Goal: Task Accomplishment & Management: Manage account settings

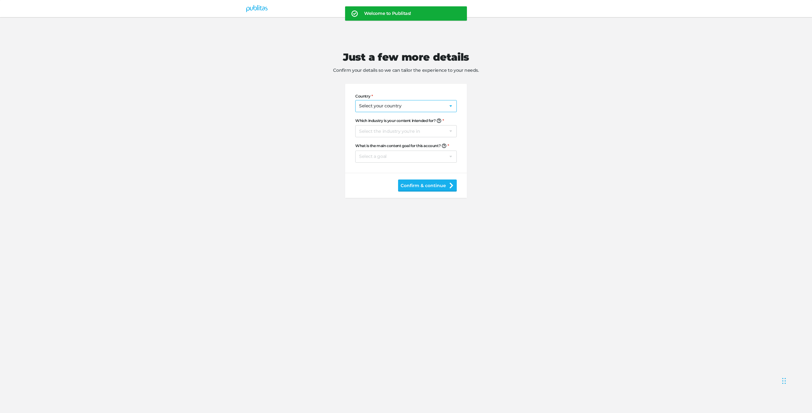
click at [389, 106] on select "Select your country [GEOGRAPHIC_DATA] [GEOGRAPHIC_DATA] [GEOGRAPHIC_DATA] [US_S…" at bounding box center [406, 106] width 102 height 12
click at [413, 129] on select "Select the industry you're in Home & Living Supermarkets/Food & Beverage DIY/Eq…" at bounding box center [406, 131] width 102 height 12
select select "dy"
click at [394, 162] on div "Country Select your country [GEOGRAPHIC_DATA] [GEOGRAPHIC_DATA] [GEOGRAPHIC_DAT…" at bounding box center [406, 128] width 102 height 89
click at [394, 158] on select "Select a goal Sell products directly or on the website Promote physical store/d…" at bounding box center [406, 156] width 102 height 12
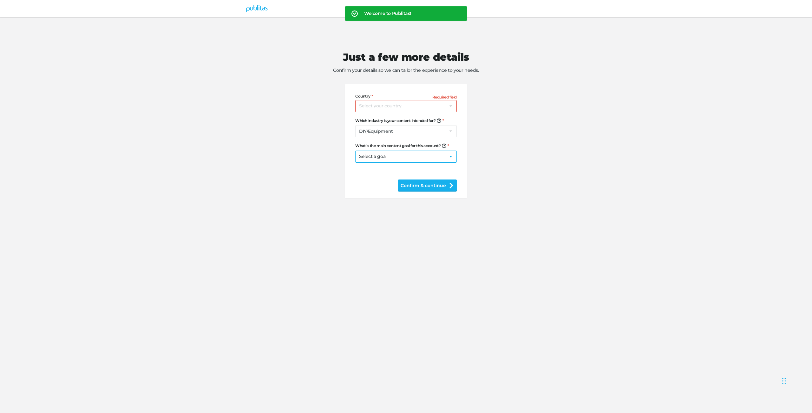
select select "se"
click at [557, 167] on div "Just a few more details Confirm your details so we can tailor the experience to…" at bounding box center [406, 113] width 325 height 193
click at [414, 158] on select "Select a goal Sell products directly or on the website Promote physical store/d…" at bounding box center [406, 156] width 102 height 12
select select
click at [554, 155] on div "Just a few more details Confirm your details so we can tailor the experience to…" at bounding box center [406, 113] width 325 height 193
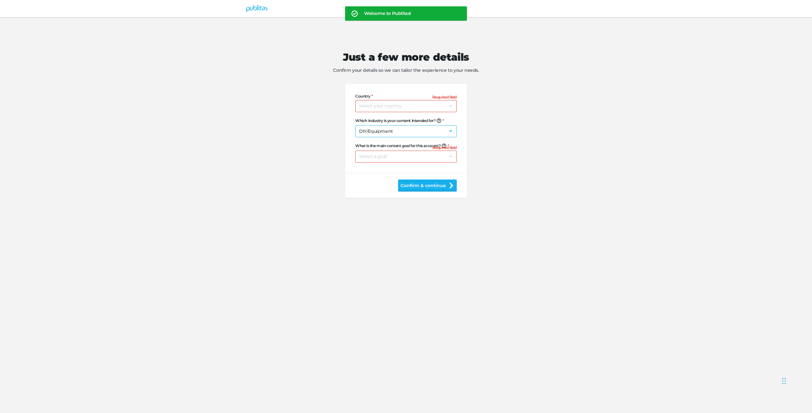
click at [378, 133] on select "Select the industry you're in Home & Living Supermarkets/Food & Beverage DIY/Eq…" at bounding box center [406, 131] width 102 height 12
select select
click at [496, 126] on div "Just a few more details Confirm your details so we can tailor the experience to…" at bounding box center [406, 113] width 325 height 193
click at [404, 102] on select "Select your country [GEOGRAPHIC_DATA] [GEOGRAPHIC_DATA] [GEOGRAPHIC_DATA] [US_S…" at bounding box center [406, 106] width 102 height 12
select select "US"
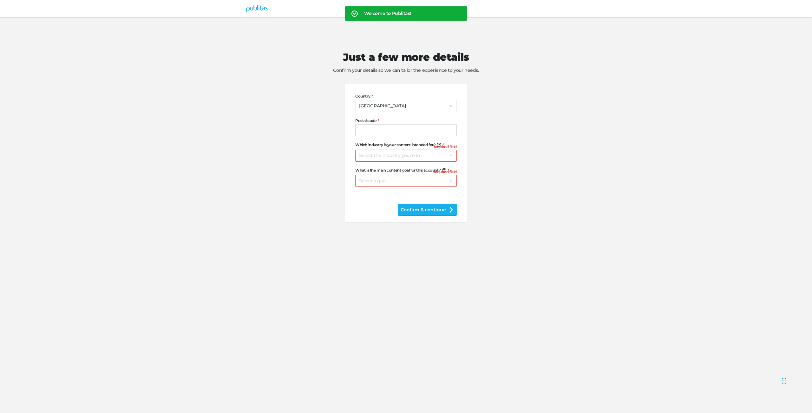
click at [756, 168] on div "Welcome to Publitas! Just a few more details Confirm your details so we can tai…" at bounding box center [406, 214] width 812 height 395
drag, startPoint x: 468, startPoint y: 132, endPoint x: 463, endPoint y: 131, distance: 4.9
click at [468, 132] on div "Just a few more details Confirm your details so we can tailor the experience to…" at bounding box center [406, 125] width 325 height 217
click at [461, 130] on form "Country Select your country [GEOGRAPHIC_DATA] [GEOGRAPHIC_DATA] [GEOGRAPHIC_DAT…" at bounding box center [406, 153] width 122 height 138
click at [451, 130] on div at bounding box center [406, 130] width 102 height 12
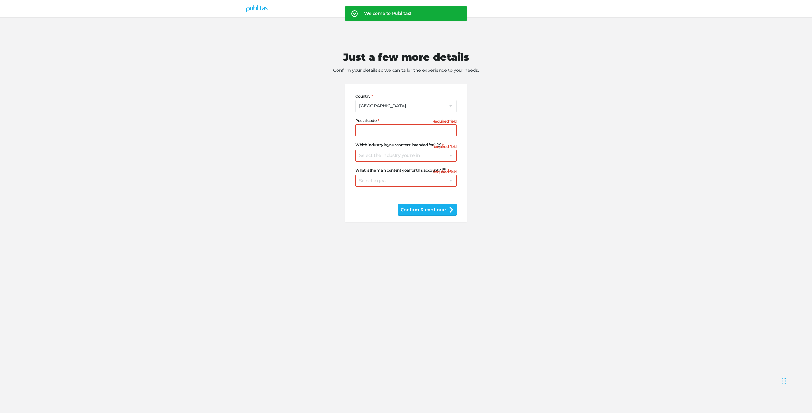
click at [512, 139] on div "Just a few more details Confirm your details so we can tailor the experience to…" at bounding box center [406, 125] width 325 height 217
click at [381, 130] on input "Postal code" at bounding box center [406, 130] width 102 height 12
type input "1234"
click at [373, 105] on select "Select your country [GEOGRAPHIC_DATA] [GEOGRAPHIC_DATA] [GEOGRAPHIC_DATA] [US_S…" at bounding box center [406, 106] width 102 height 12
click at [373, 157] on select "Select the industry you're in Home & Living Supermarkets/Food & Beverage DIY/Eq…" at bounding box center [406, 155] width 102 height 12
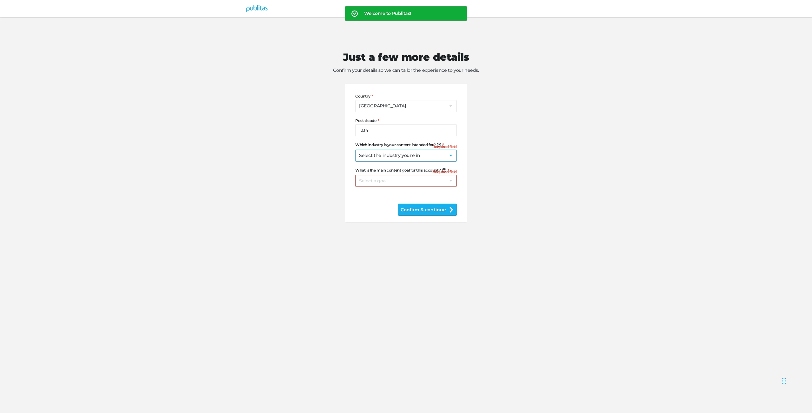
select select "sf"
click at [374, 181] on select "Select a goal Sell products directly or on the website Promote physical store/d…" at bounding box center [406, 181] width 102 height 12
select select "se"
click at [435, 215] on div "Confirm & continue" at bounding box center [406, 209] width 122 height 25
drag, startPoint x: 428, startPoint y: 208, endPoint x: 474, endPoint y: 320, distance: 121.6
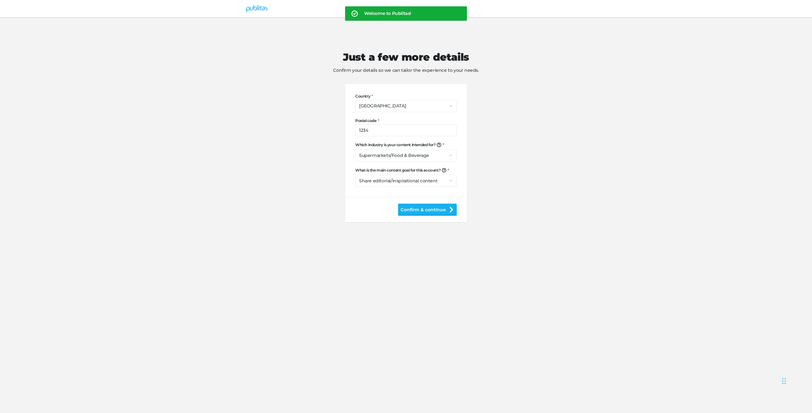
click at [428, 208] on button "Confirm & continue" at bounding box center [427, 209] width 59 height 12
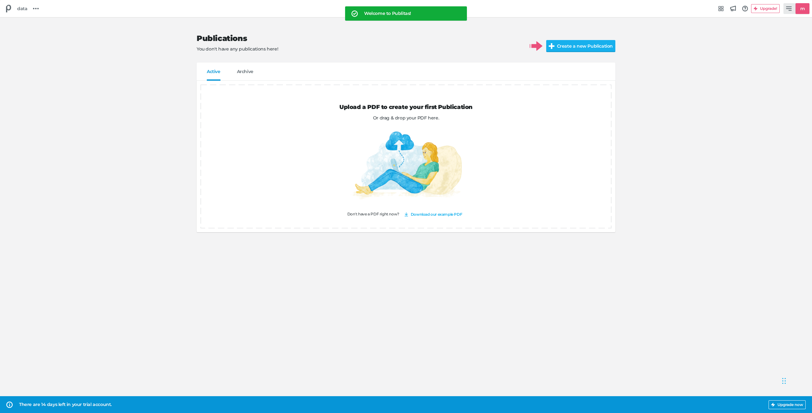
click at [790, 10] on icon at bounding box center [789, 8] width 6 height 4
click at [781, 46] on div "Manage account" at bounding box center [769, 43] width 67 height 6
select select "sf"
select select "se"
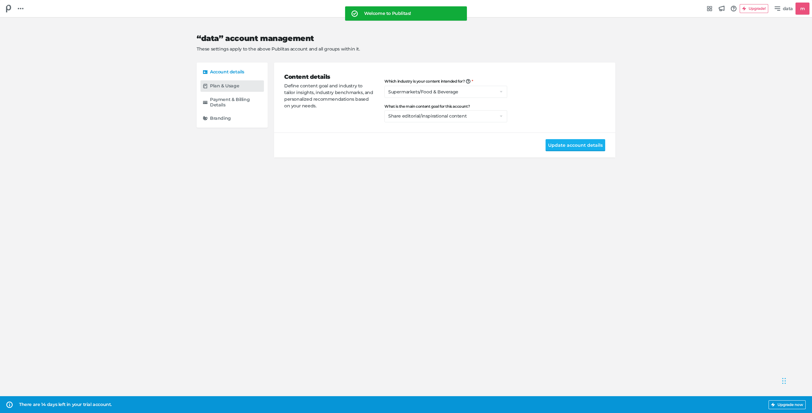
click at [251, 85] on div "Plan & Usage" at bounding box center [235, 86] width 51 height 6
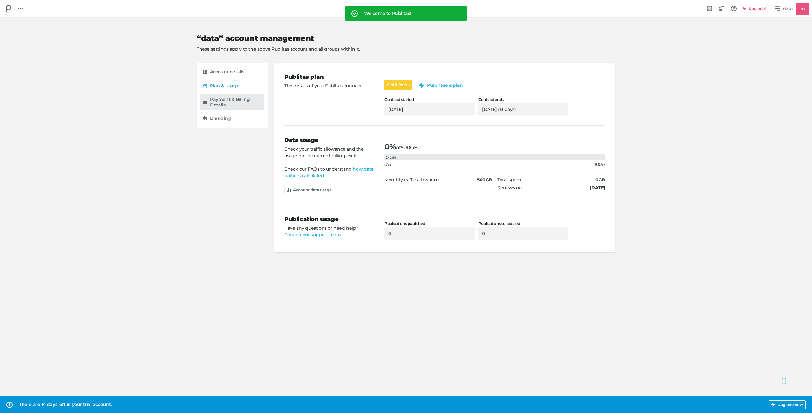
click at [246, 98] on h5 "Payment & Billing Details" at bounding box center [235, 102] width 51 height 11
select select "US"
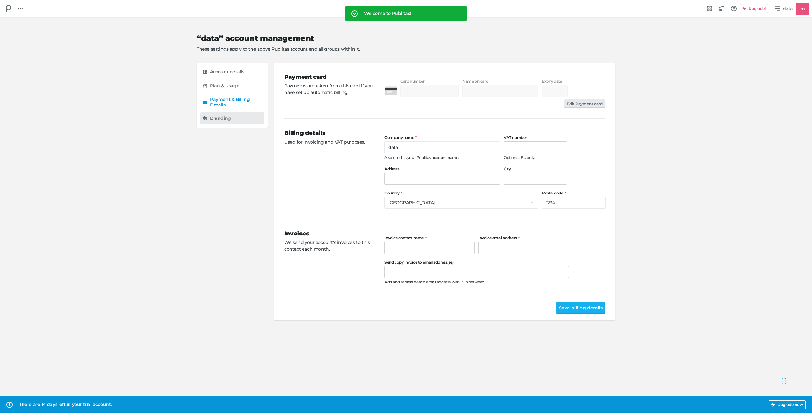
click at [242, 120] on div "Branding" at bounding box center [235, 118] width 51 height 6
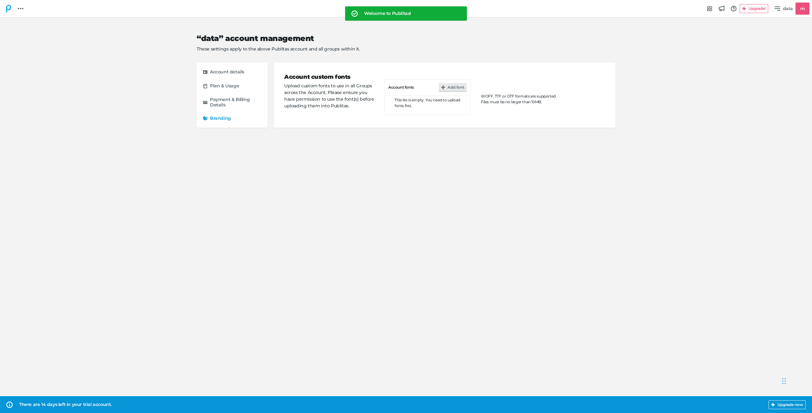
click at [7, 6] on icon at bounding box center [8, 9] width 5 height 8
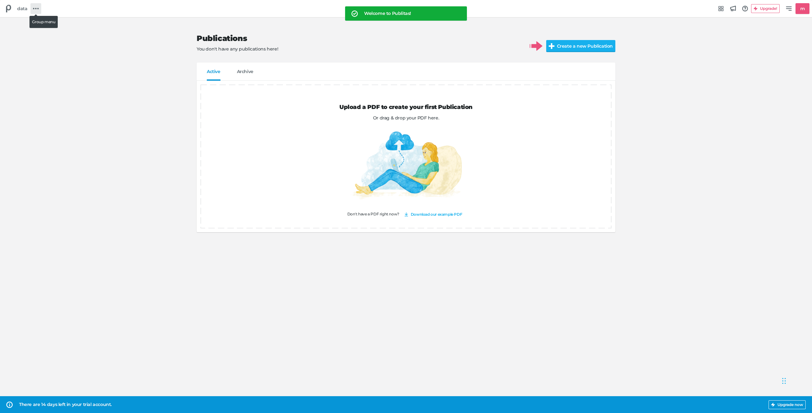
click at [39, 10] on link at bounding box center [35, 8] width 11 height 11
click at [55, 40] on h5 "Group Settings" at bounding box center [59, 37] width 33 height 5
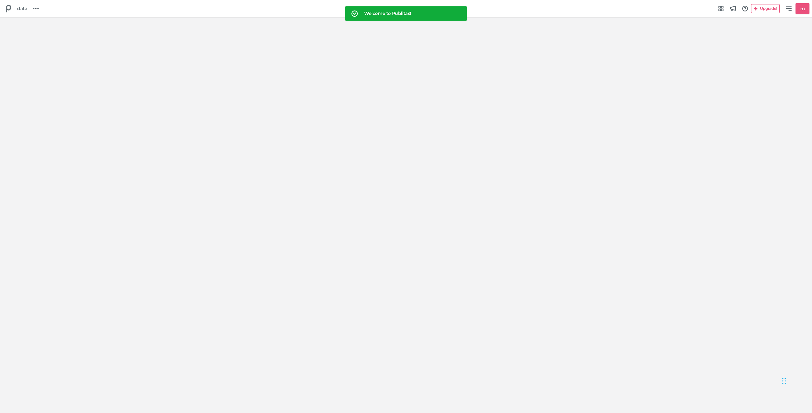
select select "Europe/[GEOGRAPHIC_DATA]"
select select "US"
select select "sf"
select select "se"
